Goal: Transaction & Acquisition: Purchase product/service

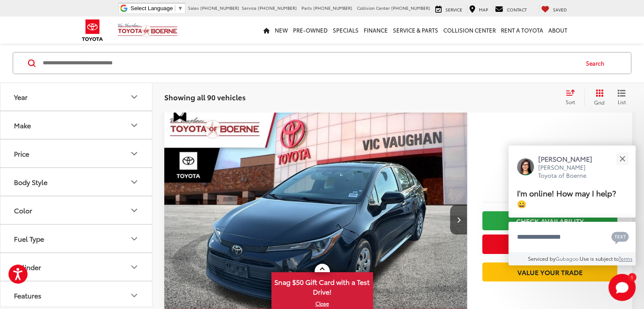
scroll to position [84, 0]
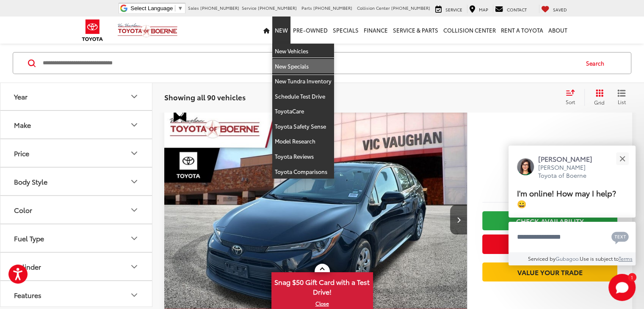
click at [285, 62] on link "New Specials" at bounding box center [303, 66] width 62 height 15
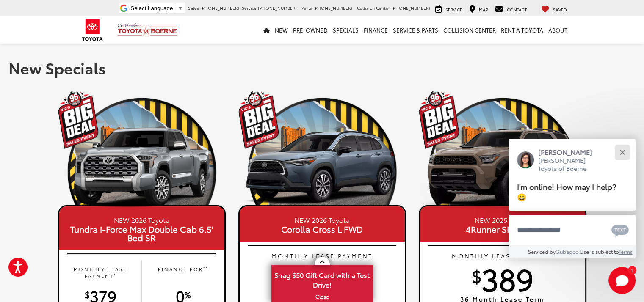
click at [620, 151] on button "Close" at bounding box center [622, 152] width 18 height 18
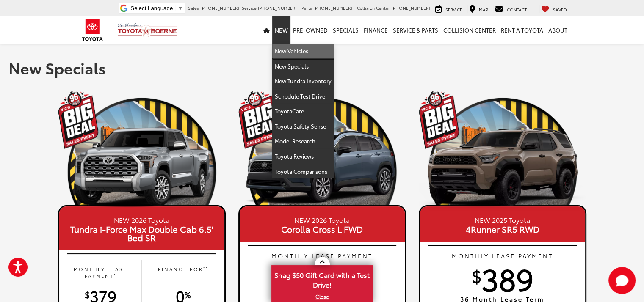
click at [288, 48] on link "New Vehicles" at bounding box center [303, 51] width 62 height 15
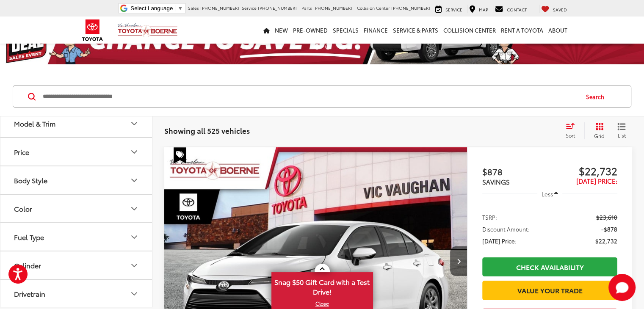
scroll to position [85, 0]
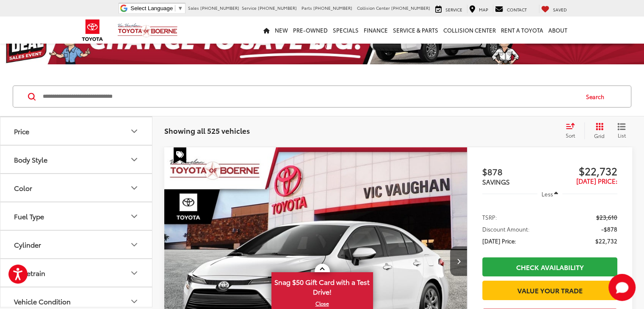
click at [66, 184] on button "Color" at bounding box center [76, 188] width 152 height 28
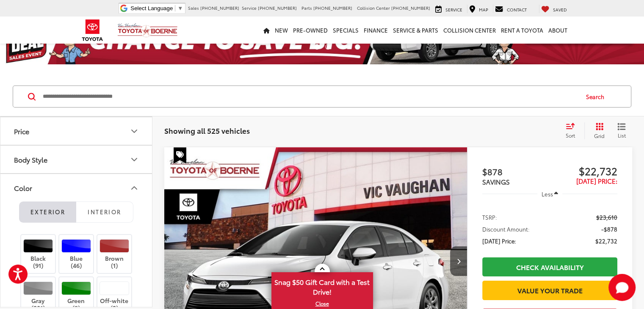
scroll to position [0, 0]
click at [108, 256] on label "Brown (1)" at bounding box center [114, 254] width 34 height 30
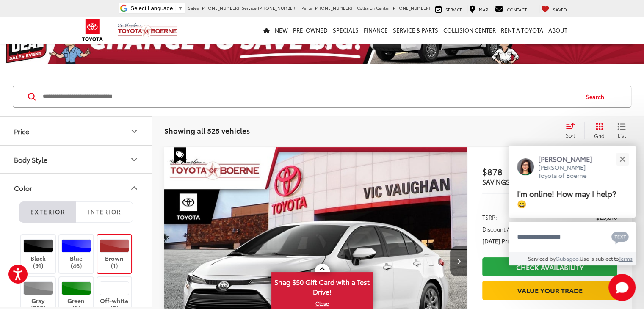
click at [112, 247] on div at bounding box center [114, 246] width 30 height 14
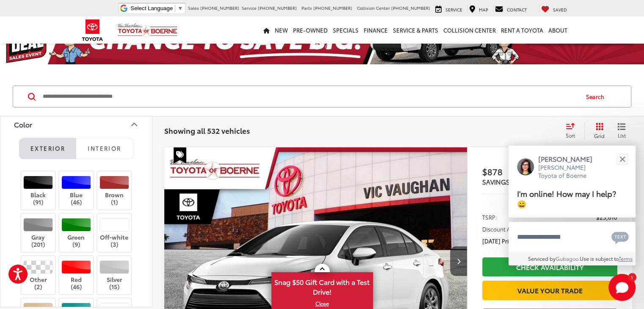
scroll to position [169, 0]
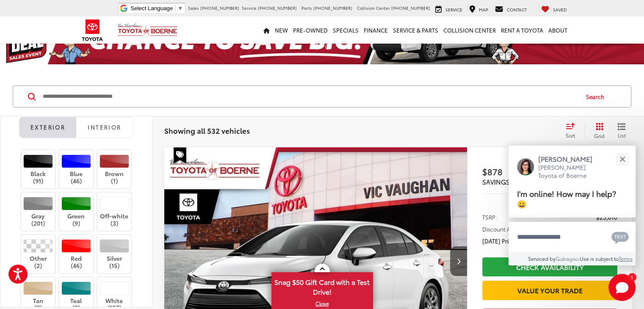
click at [84, 262] on label "Red (46)" at bounding box center [76, 254] width 34 height 30
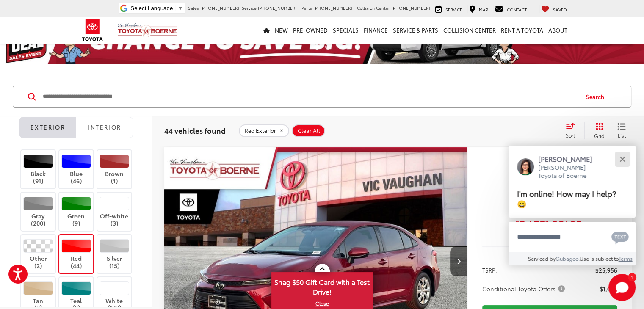
click at [620, 163] on button "Close" at bounding box center [622, 159] width 18 height 18
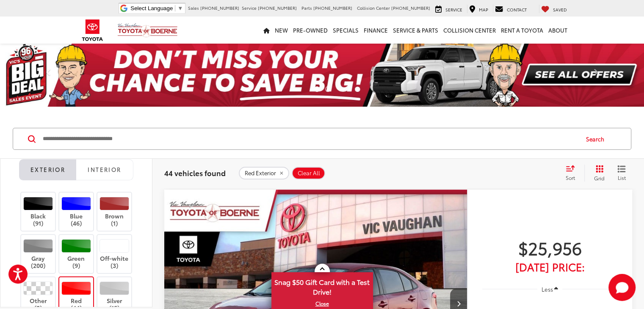
click at [571, 174] on span "Sort" at bounding box center [569, 177] width 9 height 7
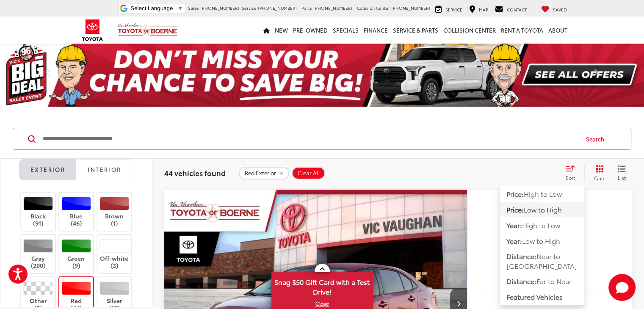
click at [528, 209] on span "Low to High" at bounding box center [542, 209] width 38 height 10
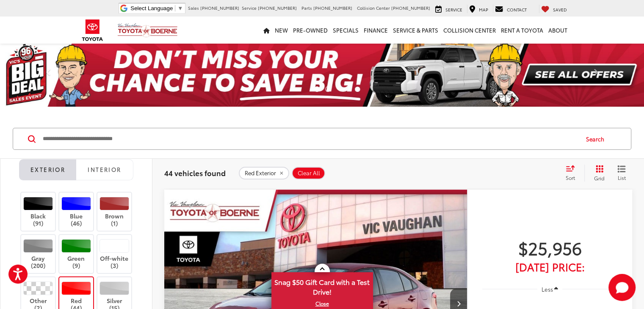
scroll to position [85, 0]
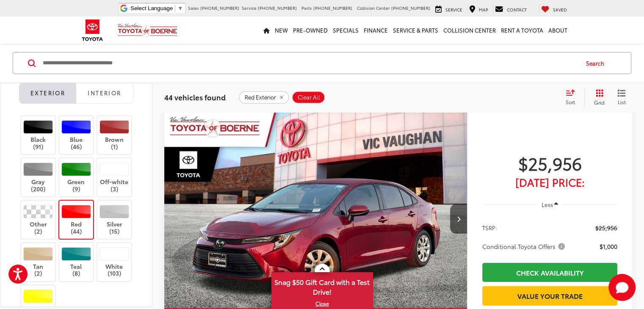
click at [450, 204] on button "Next image" at bounding box center [458, 219] width 17 height 30
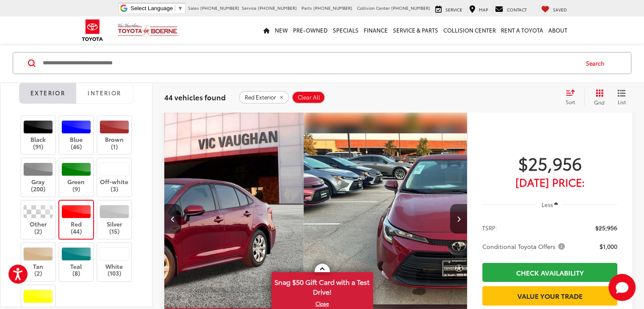
click at [450, 204] on button "Next image" at bounding box center [458, 219] width 17 height 30
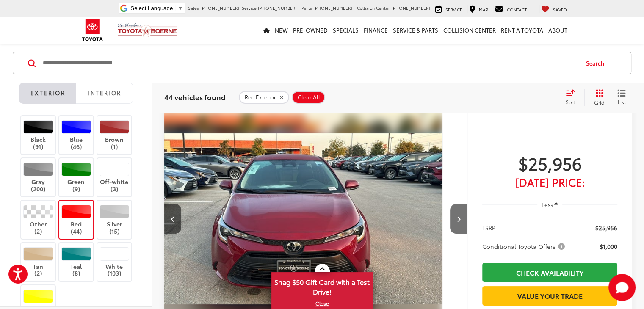
click at [450, 204] on button "Next image" at bounding box center [458, 219] width 17 height 30
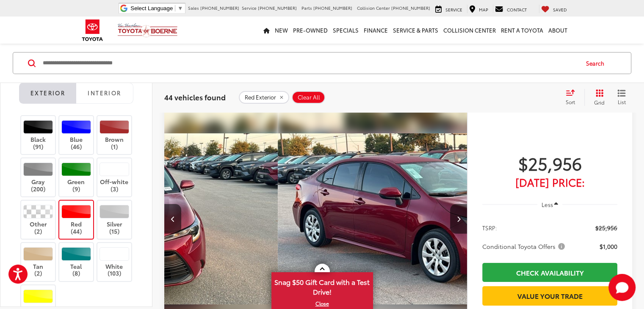
click at [450, 204] on button "Next image" at bounding box center [458, 219] width 17 height 30
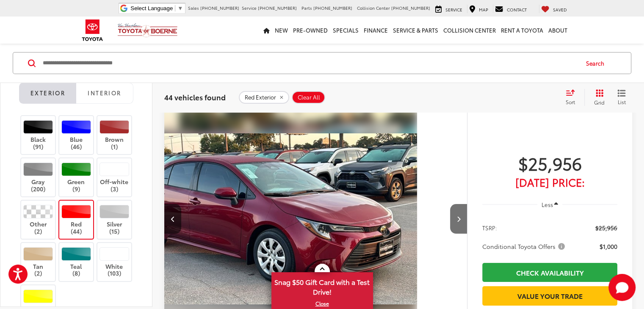
click at [450, 204] on button "Next image" at bounding box center [458, 219] width 17 height 30
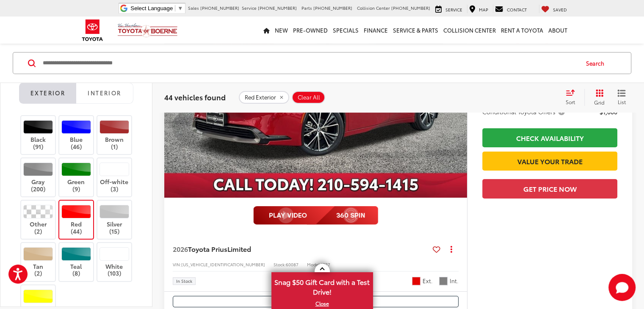
scroll to position [3258, 0]
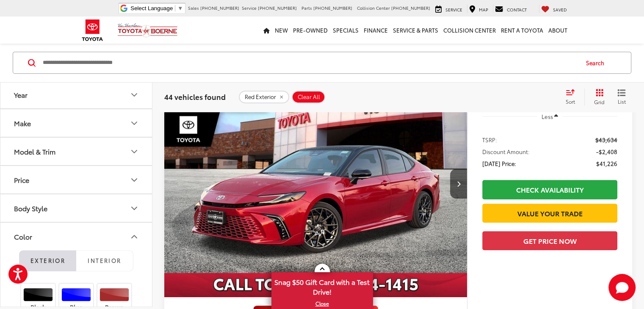
scroll to position [0, 0]
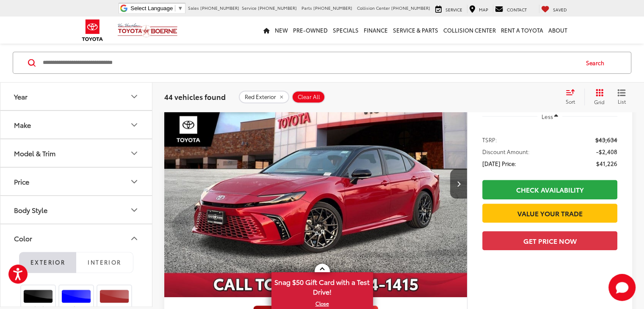
click at [37, 203] on button "Body Style" at bounding box center [76, 210] width 152 height 28
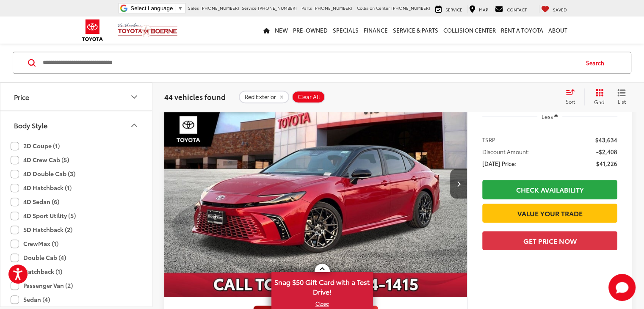
scroll to position [212, 0]
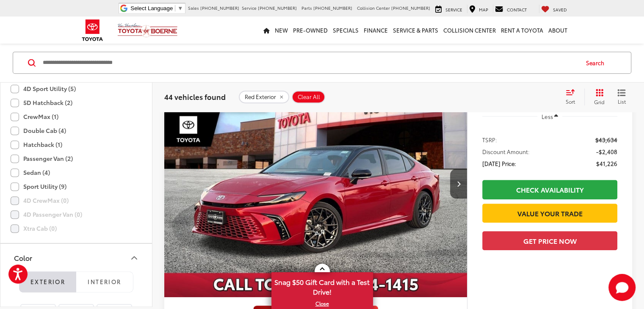
click at [13, 190] on label "Sport Utility (9)" at bounding box center [39, 187] width 56 height 14
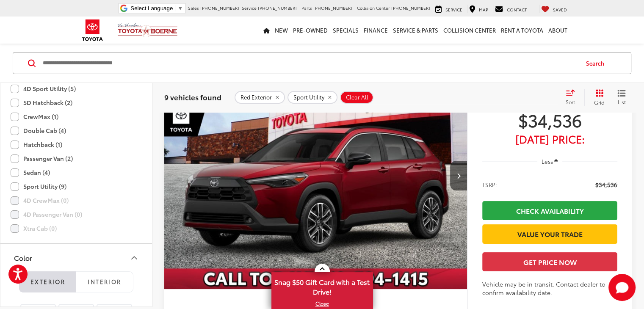
scroll to position [76, 0]
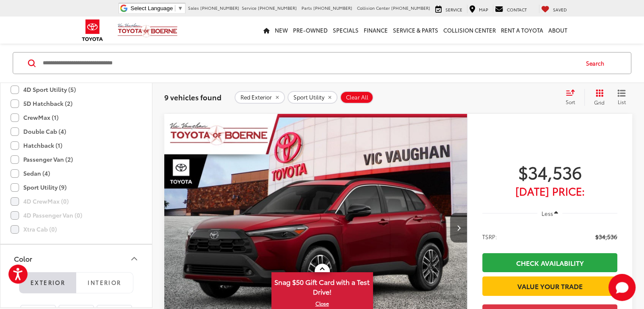
click at [456, 225] on icon "Next image" at bounding box center [458, 228] width 4 height 6
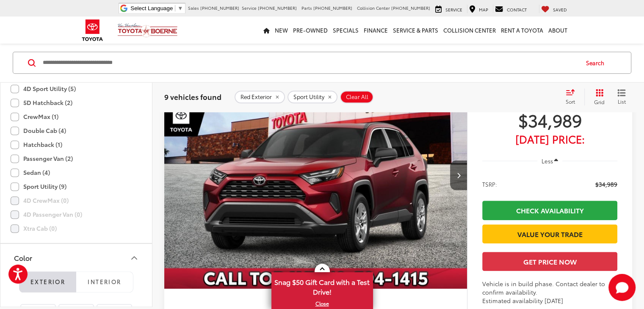
scroll to position [795, 0]
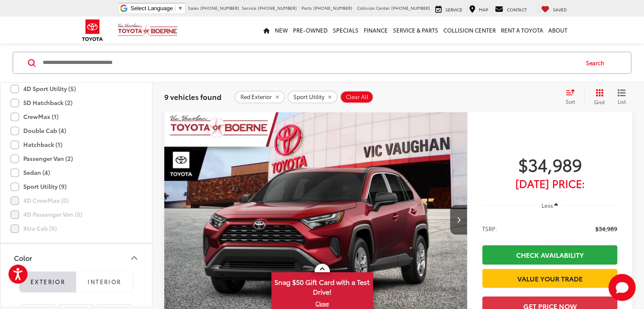
click at [450, 205] on button "Next image" at bounding box center [458, 220] width 17 height 30
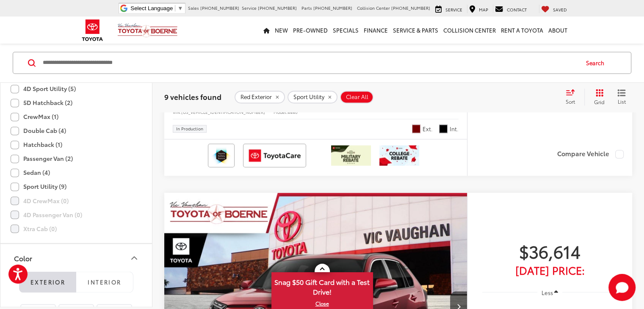
scroll to position [1472, 0]
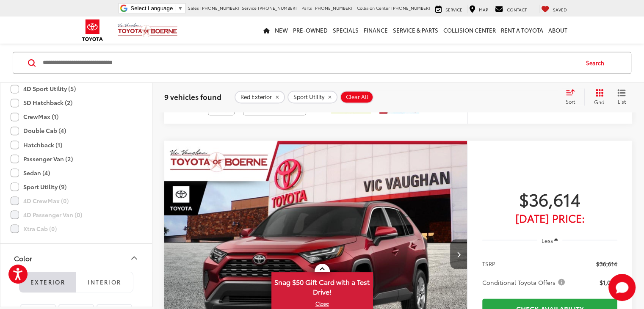
click at [456, 251] on icon "Next image" at bounding box center [458, 254] width 4 height 6
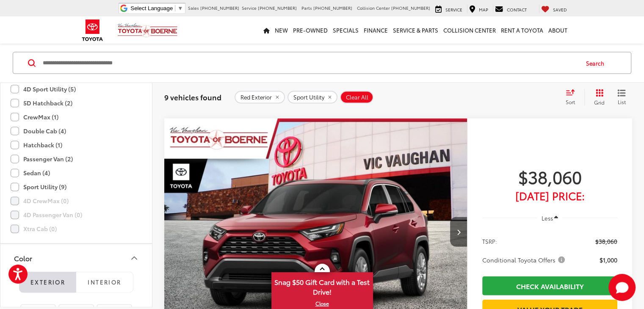
scroll to position [1895, 0]
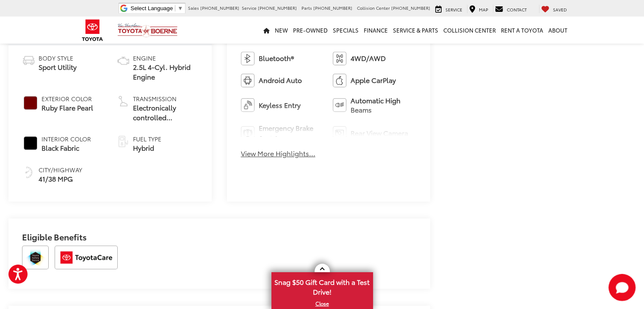
scroll to position [381, 0]
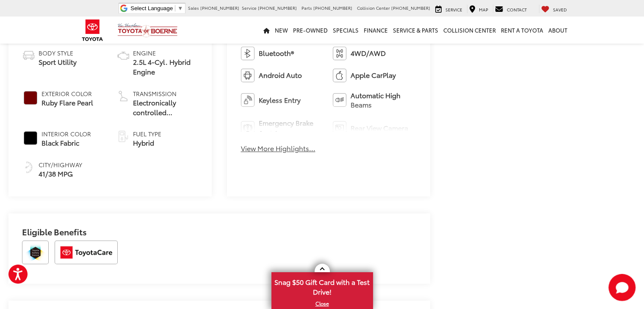
click at [307, 151] on button "View More Highlights..." at bounding box center [278, 148] width 74 height 10
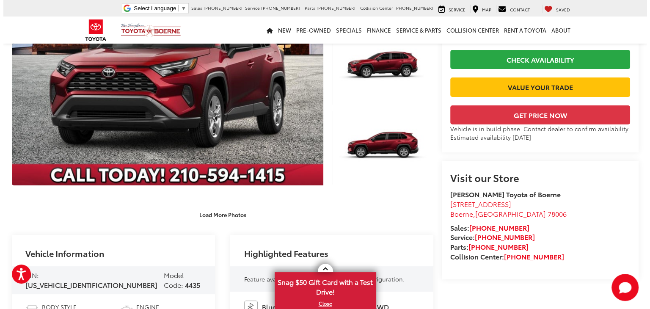
scroll to position [0, 0]
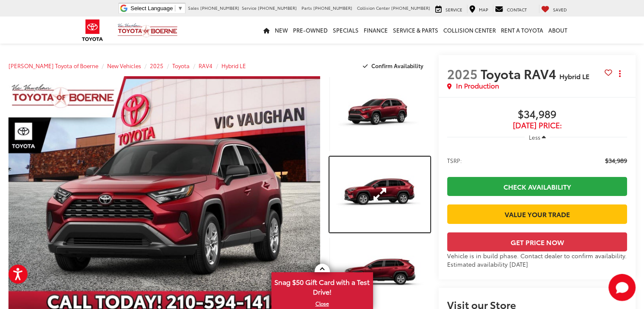
click at [354, 195] on link "Expand Photo 2" at bounding box center [379, 195] width 101 height 76
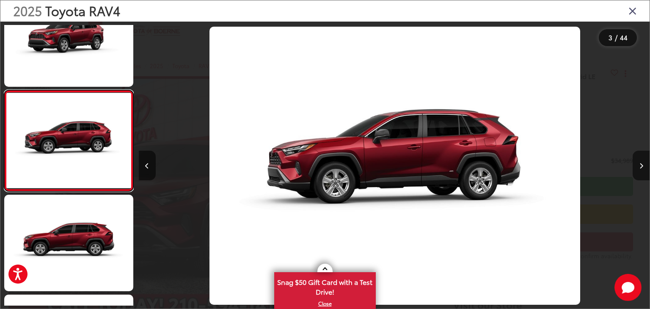
scroll to position [0, 1022]
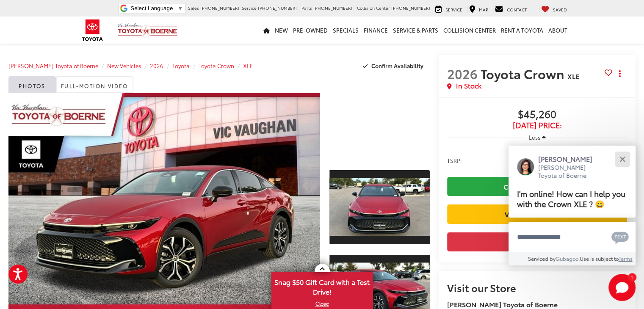
click at [621, 158] on div "Close" at bounding box center [622, 159] width 6 height 6
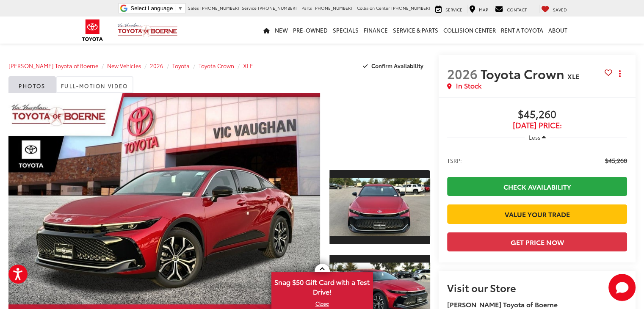
scroll to position [127, 0]
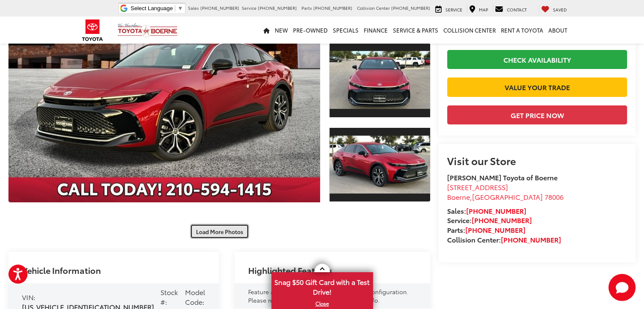
click at [223, 229] on button "Load More Photos" at bounding box center [219, 231] width 59 height 15
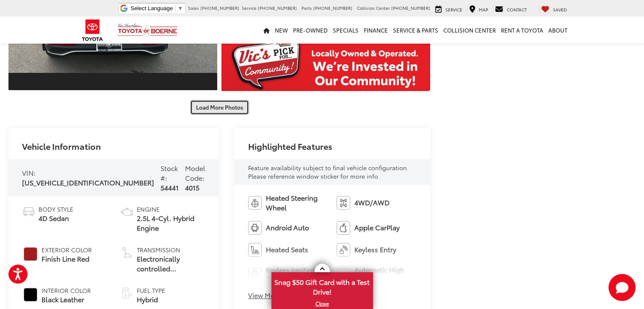
scroll to position [677, 0]
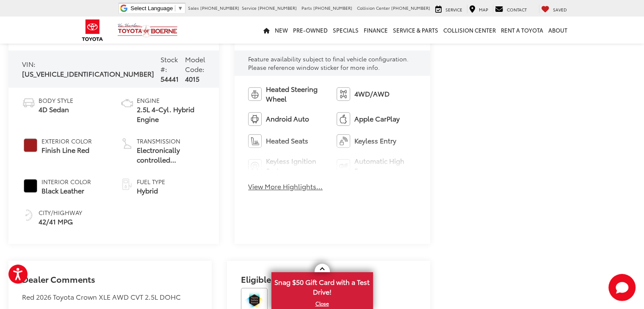
click at [269, 190] on button "View More Highlights..." at bounding box center [285, 187] width 74 height 10
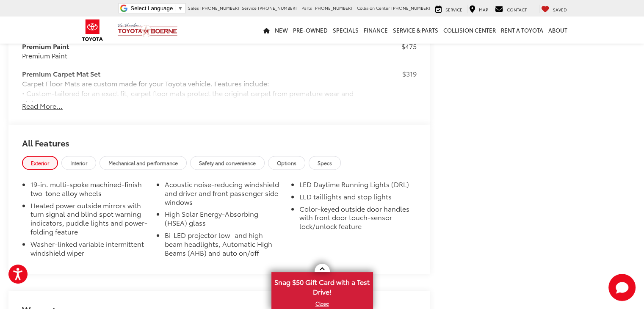
scroll to position [1100, 0]
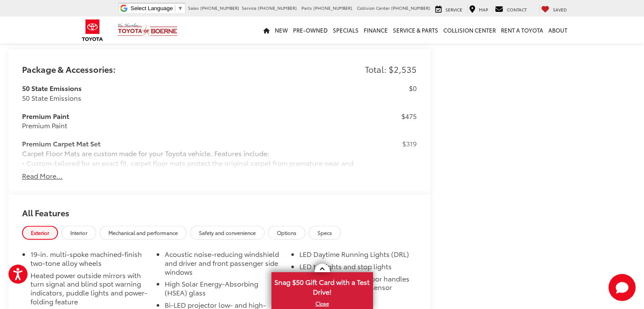
click at [43, 178] on button "Read More..." at bounding box center [42, 176] width 41 height 10
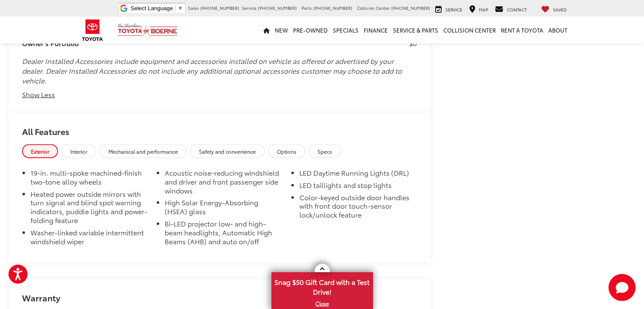
scroll to position [1860, 0]
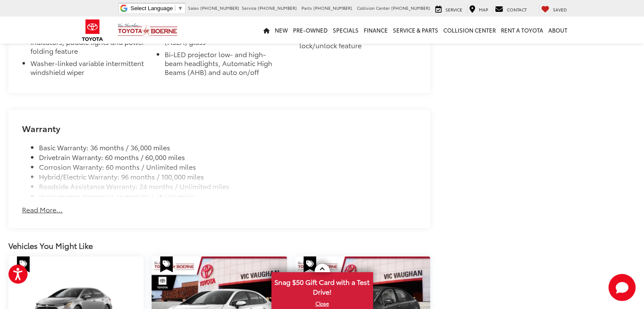
click at [57, 212] on button "Read More..." at bounding box center [42, 210] width 41 height 10
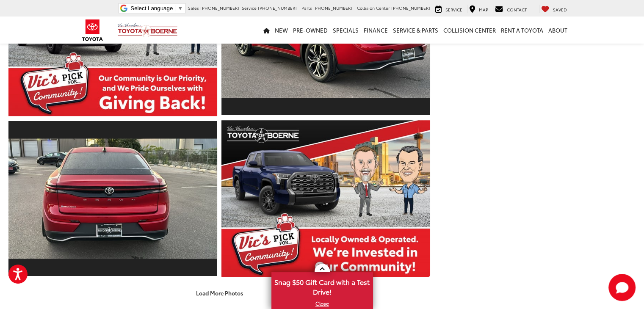
scroll to position [465, 0]
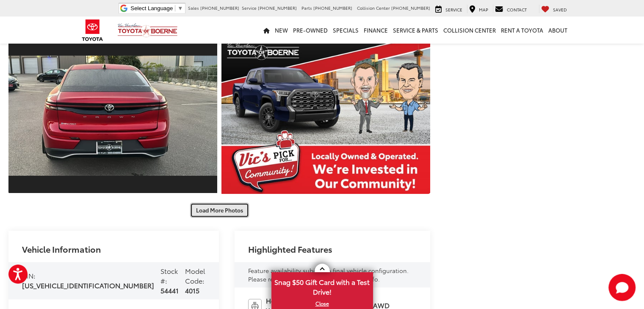
click at [197, 211] on button "Load More Photos" at bounding box center [219, 210] width 59 height 15
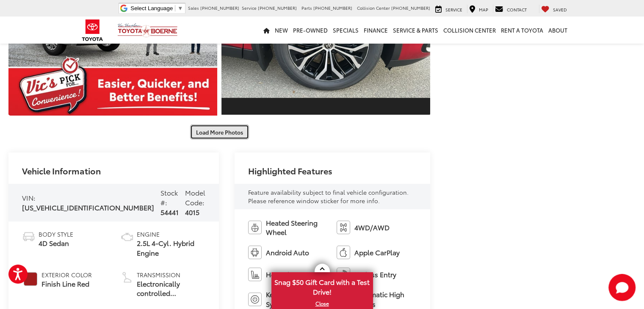
scroll to position [804, 0]
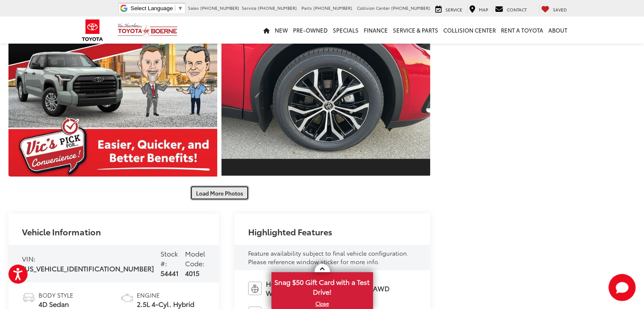
click at [217, 199] on button "Load More Photos" at bounding box center [219, 192] width 59 height 15
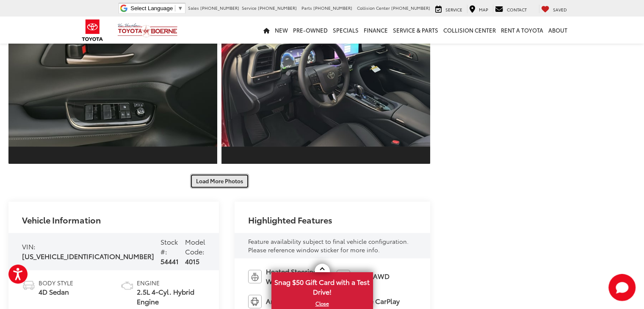
scroll to position [1142, 0]
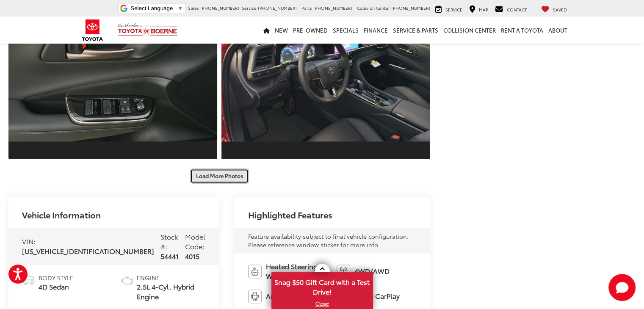
click at [220, 182] on button "Load More Photos" at bounding box center [219, 175] width 59 height 15
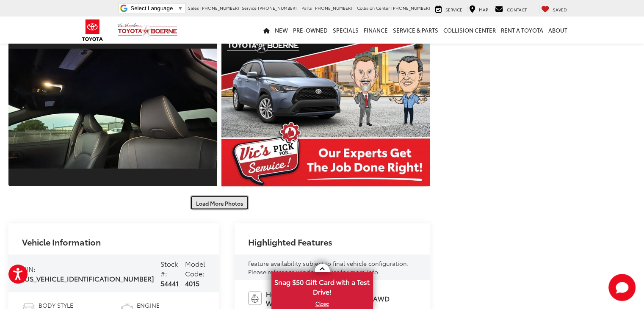
scroll to position [1438, 0]
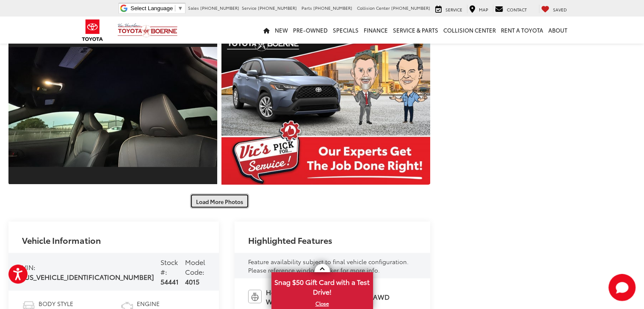
click at [207, 202] on button "Load More Photos" at bounding box center [219, 200] width 59 height 15
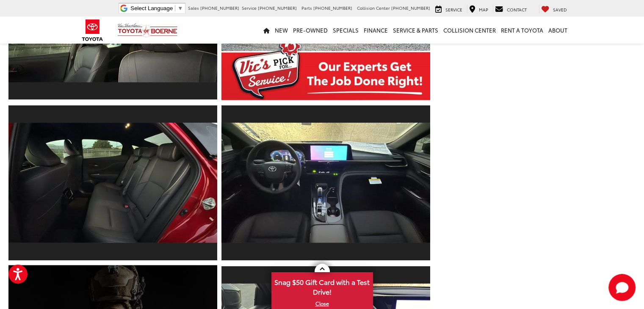
scroll to position [1735, 0]
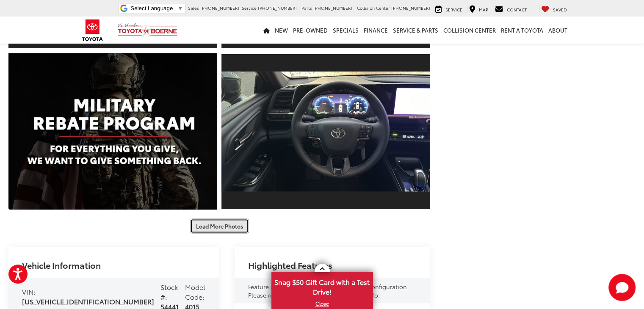
click at [217, 226] on button "Load More Photos" at bounding box center [219, 226] width 59 height 15
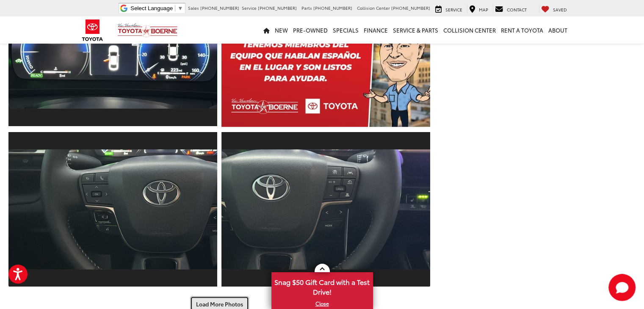
scroll to position [2031, 0]
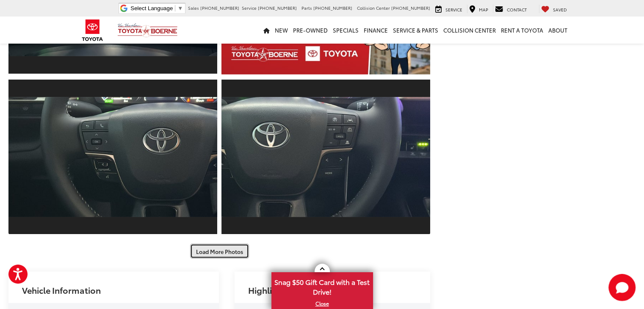
click at [213, 252] on button "Load More Photos" at bounding box center [219, 251] width 59 height 15
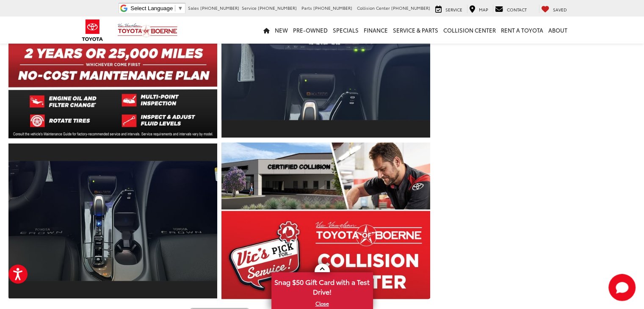
scroll to position [2369, 0]
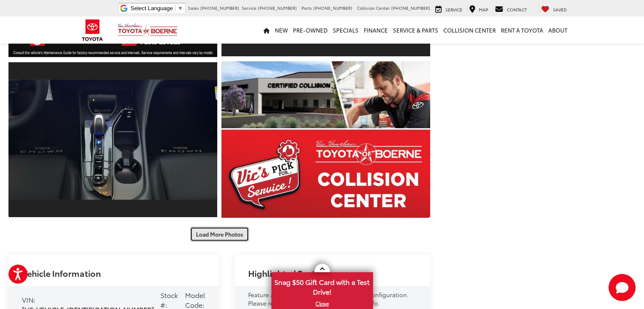
click at [217, 237] on button "Load More Photos" at bounding box center [219, 234] width 59 height 15
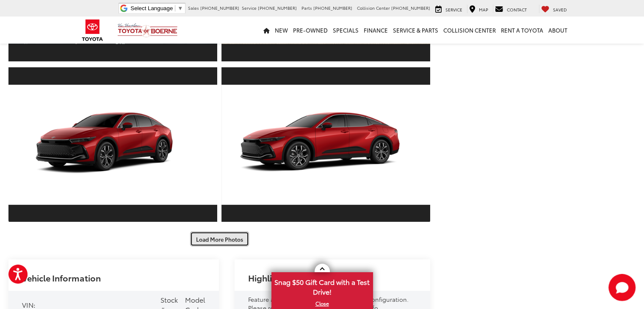
scroll to position [2708, 0]
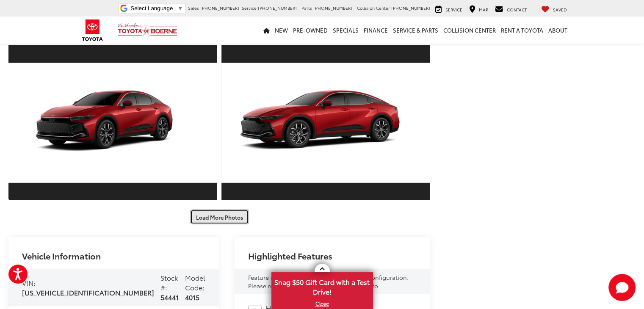
click at [223, 219] on button "Load More Photos" at bounding box center [219, 216] width 59 height 15
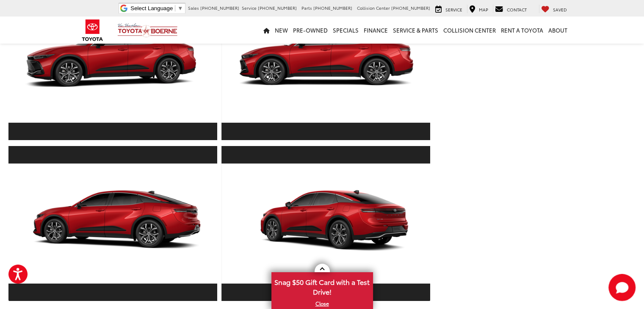
scroll to position [3004, 0]
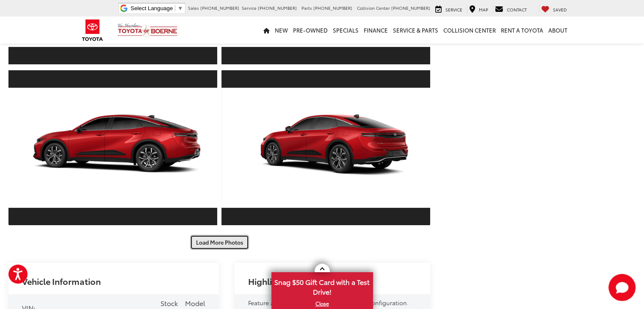
click at [219, 240] on button "Load More Photos" at bounding box center [219, 242] width 59 height 15
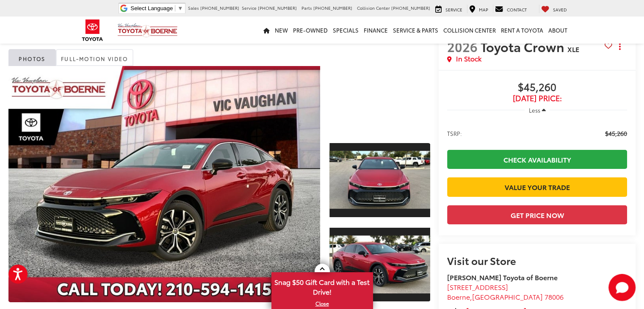
scroll to position [42, 0]
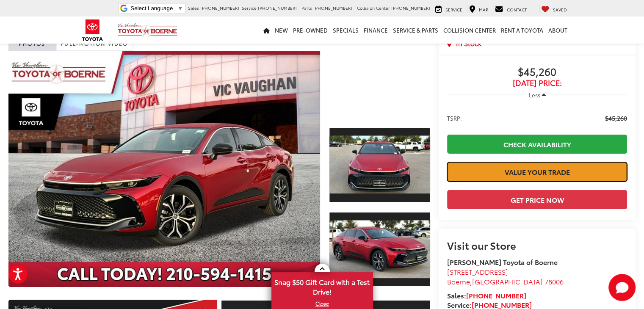
click at [516, 169] on link "Value Your Trade" at bounding box center [537, 171] width 180 height 19
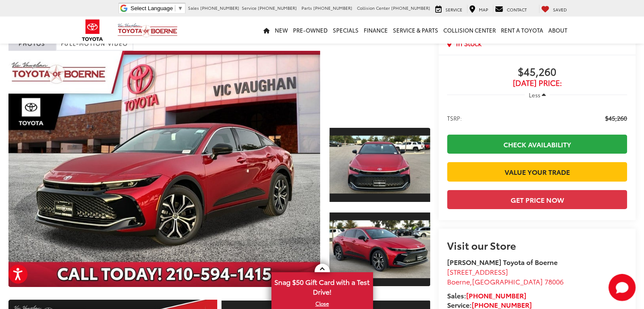
click at [447, 186] on capital-one-entry-button at bounding box center [447, 186] width 0 height 0
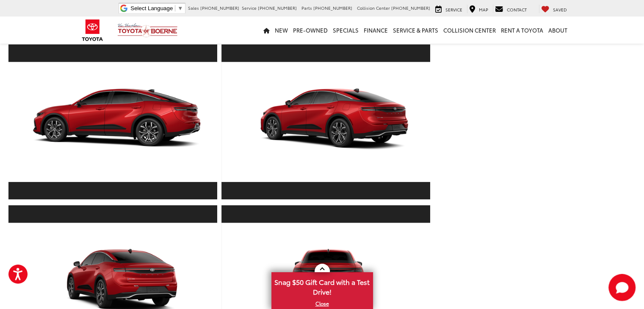
scroll to position [3131, 0]
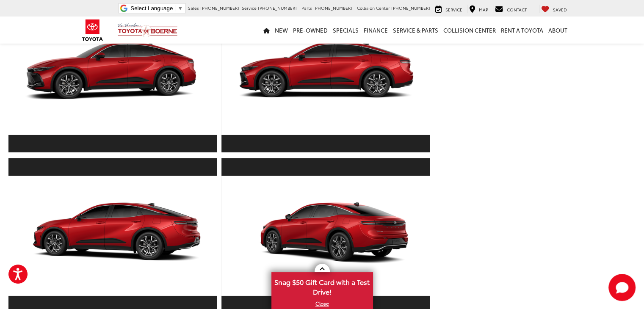
scroll to position [2708, 0]
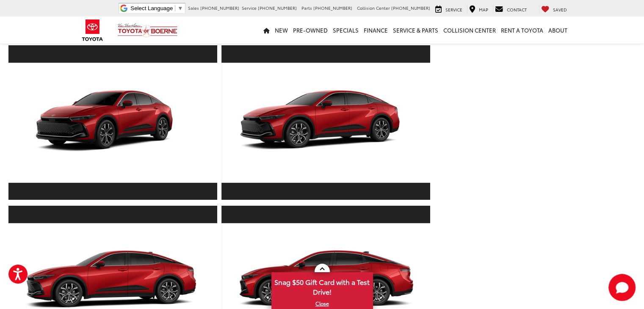
click at [467, 208] on div "Vic Vaughan Toyota of Boerne New Vehicles 2026 Toyota Toyota Crown XLE Confirm …" at bounding box center [322, 24] width 644 height 5378
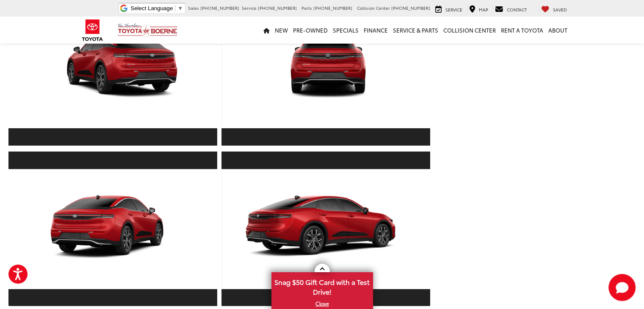
scroll to position [3342, 0]
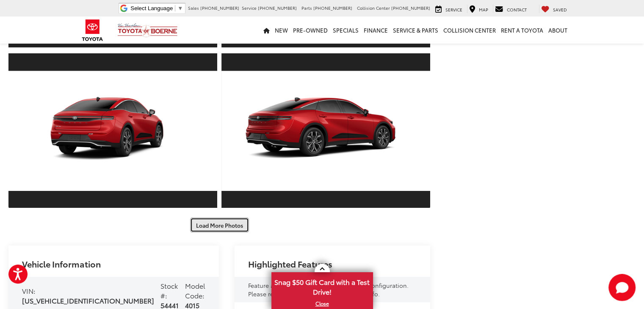
click at [207, 222] on button "Load More Photos" at bounding box center [219, 224] width 59 height 15
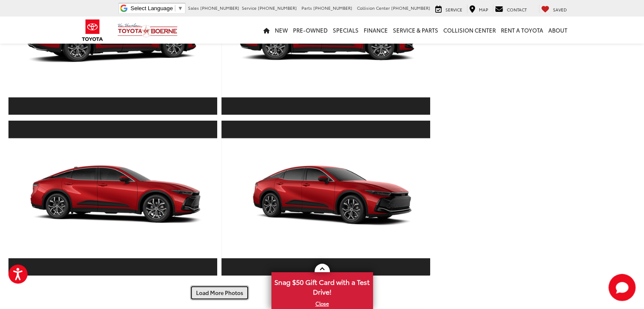
scroll to position [3808, 0]
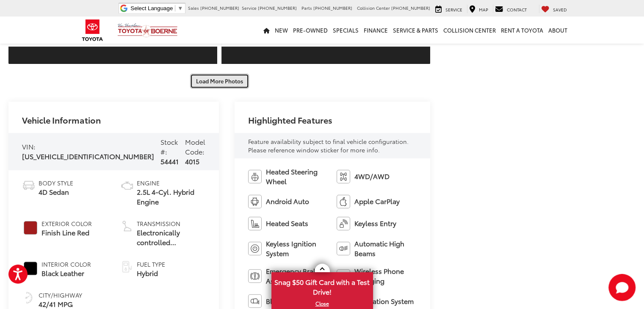
click at [219, 77] on button "Load More Photos" at bounding box center [219, 81] width 59 height 15
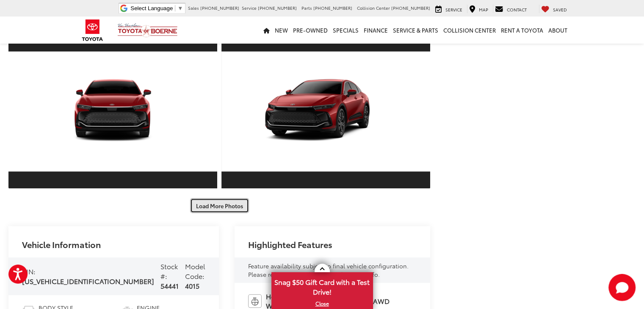
scroll to position [4019, 0]
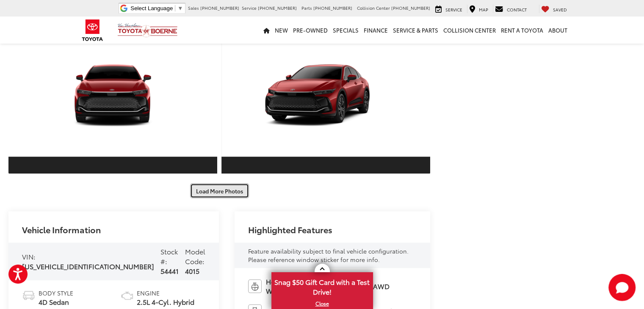
click at [218, 188] on button "Load More Photos" at bounding box center [219, 190] width 59 height 15
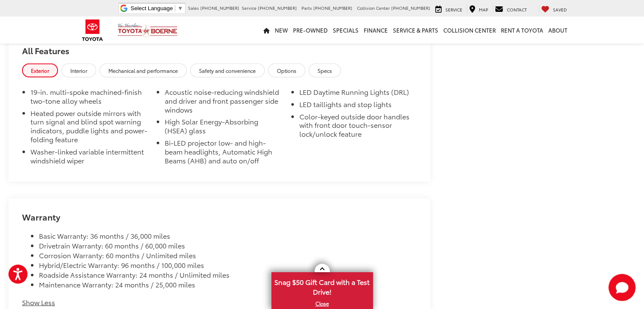
scroll to position [5585, 0]
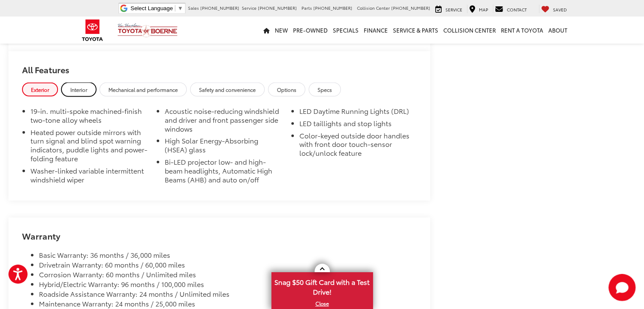
click at [76, 88] on span "Interior" at bounding box center [78, 89] width 17 height 7
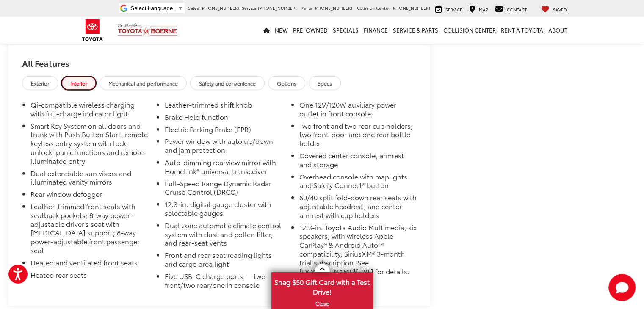
scroll to position [5542, 0]
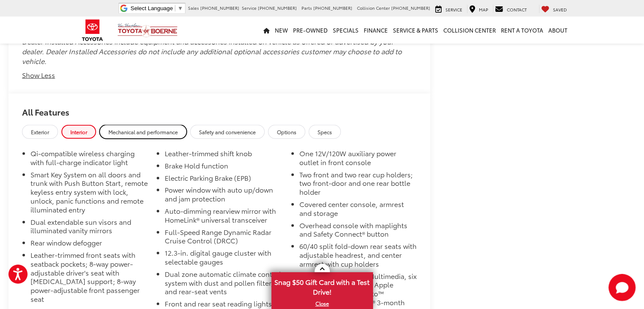
click at [152, 136] on link "Mechanical and performance" at bounding box center [142, 132] width 87 height 14
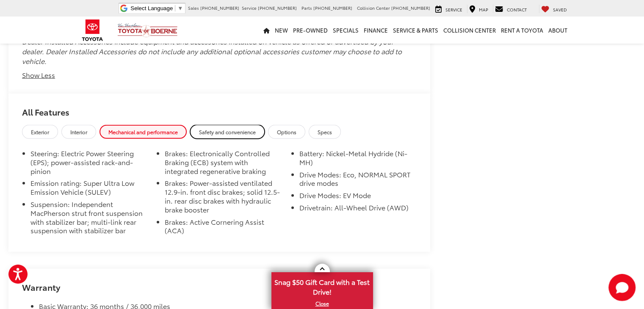
click at [201, 128] on span "Safety and convenience" at bounding box center [227, 131] width 57 height 7
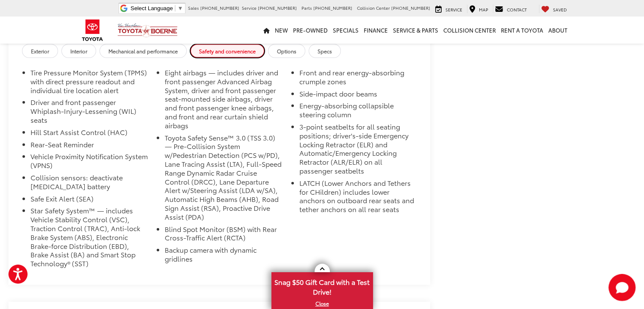
scroll to position [5669, 0]
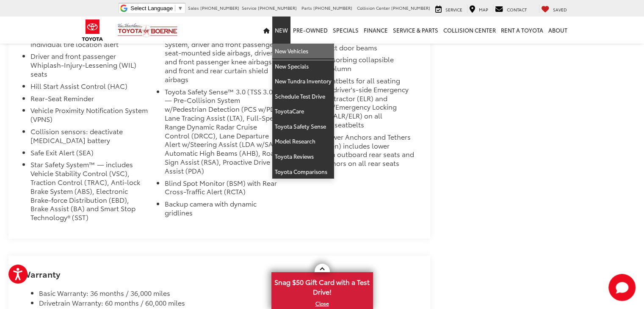
click at [297, 56] on link "New Vehicles" at bounding box center [303, 51] width 62 height 15
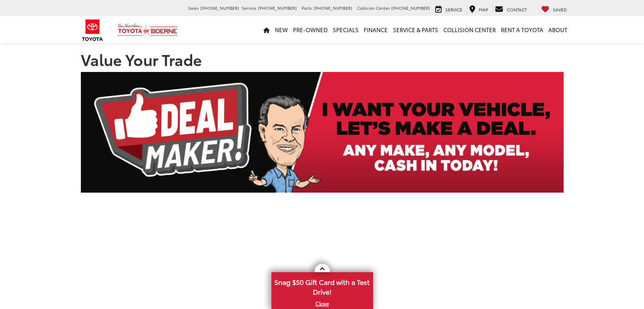
scroll to position [184, 0]
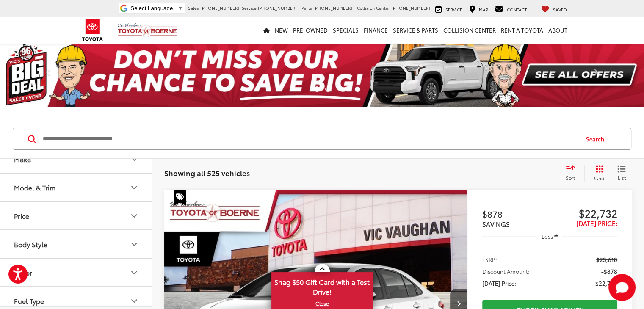
click at [131, 184] on icon "Model & Trim" at bounding box center [134, 187] width 10 height 10
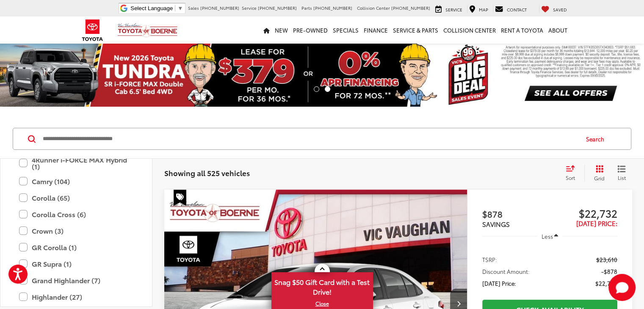
scroll to position [122, 0]
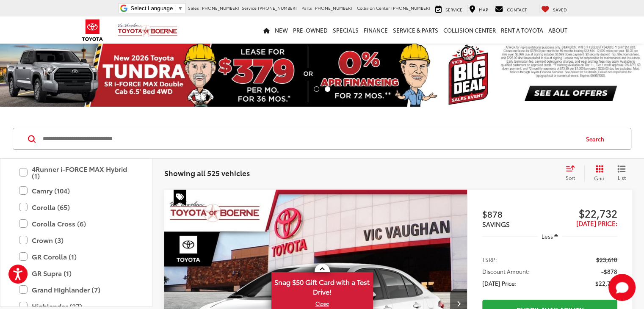
click at [25, 222] on label "Corolla Cross (6)" at bounding box center [76, 223] width 114 height 15
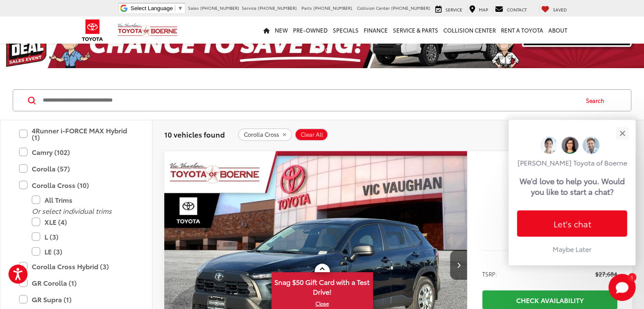
scroll to position [85, 0]
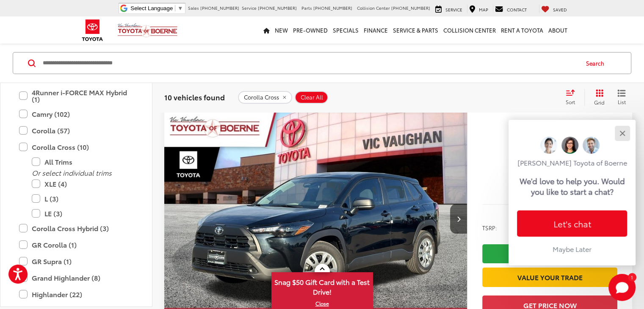
click at [621, 134] on div "Close" at bounding box center [622, 133] width 6 height 6
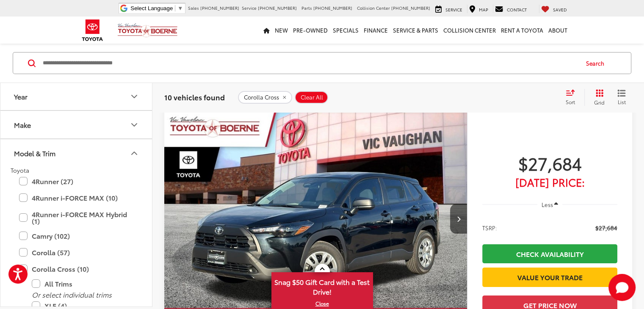
scroll to position [42, 0]
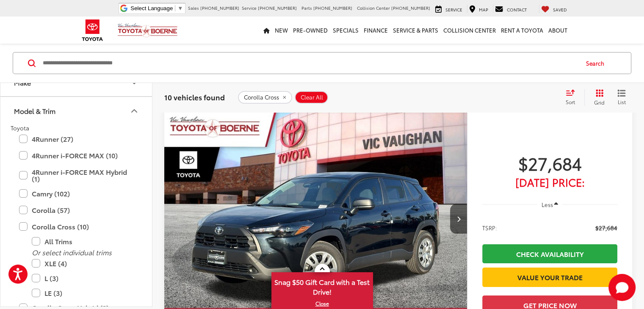
click at [22, 227] on label "Corolla Cross (10)" at bounding box center [76, 226] width 114 height 15
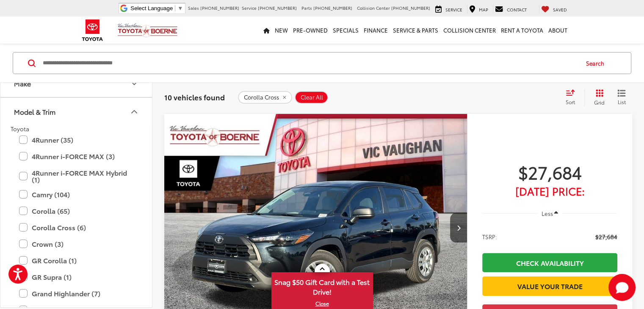
click at [135, 107] on icon "Model & Trim" at bounding box center [134, 112] width 10 height 10
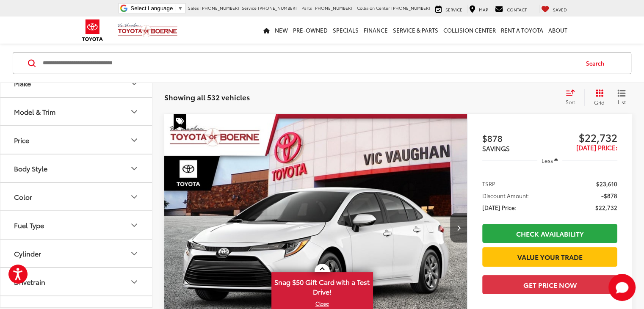
scroll to position [85, 0]
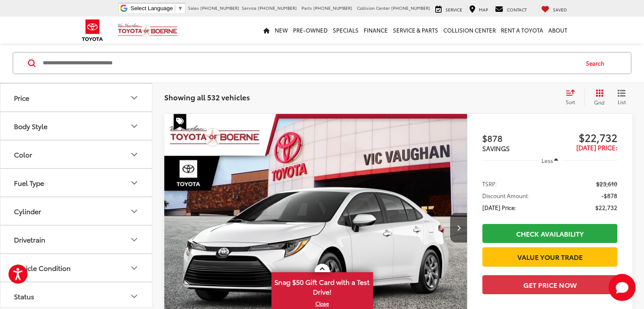
click at [41, 156] on button "Color" at bounding box center [76, 154] width 152 height 28
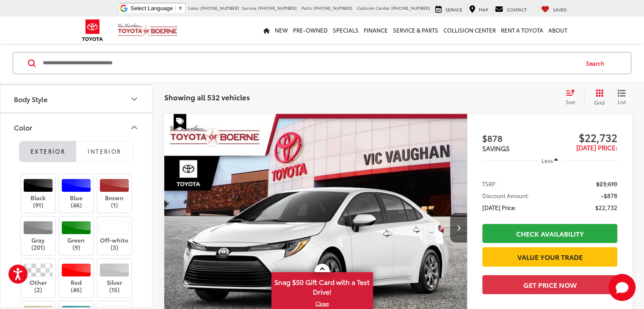
scroll to position [127, 0]
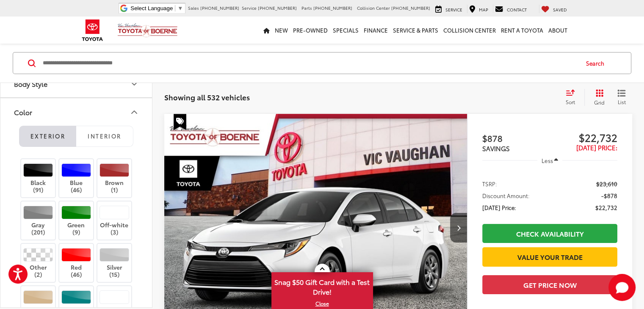
click at [81, 251] on div at bounding box center [76, 255] width 30 height 14
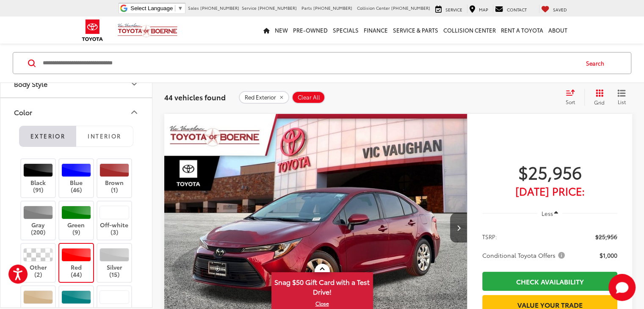
click at [568, 92] on icon "Select sort value" at bounding box center [570, 92] width 8 height 5
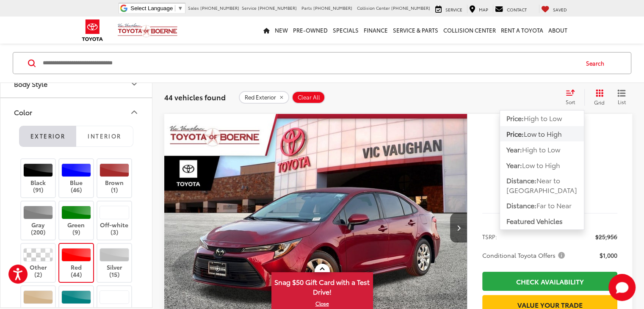
click at [534, 92] on div "Red Exterior Clear All + 0" at bounding box center [398, 97] width 319 height 13
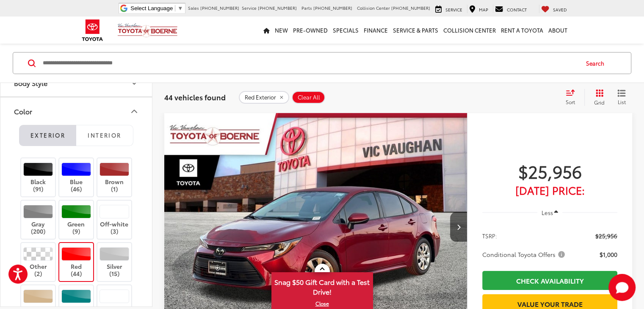
scroll to position [76, 0]
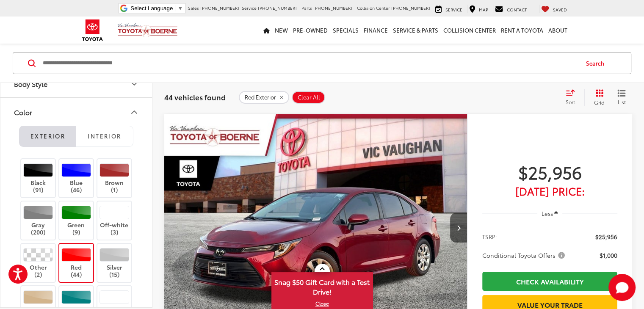
click at [619, 98] on span "List" at bounding box center [621, 101] width 8 height 7
click at [599, 92] on icon "Grid View" at bounding box center [599, 93] width 8 height 8
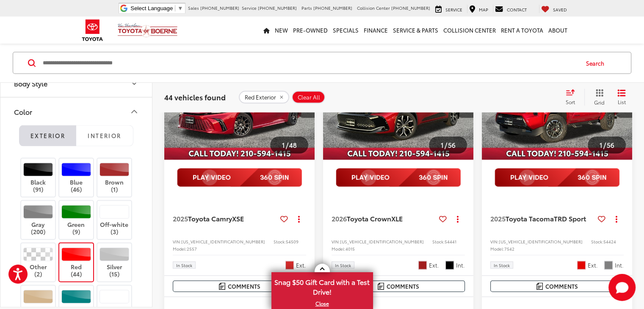
scroll to position [1683, 0]
